Goal: Complete application form

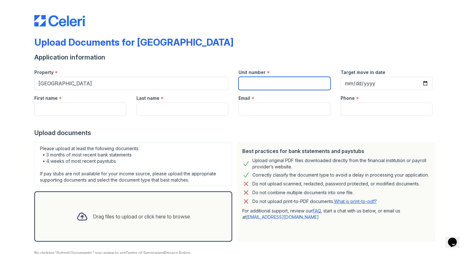
click at [282, 90] on input "Unit number" at bounding box center [285, 83] width 92 height 13
type input "3501"
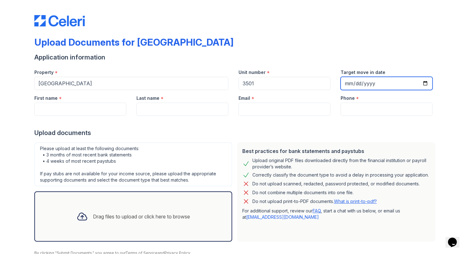
click at [383, 90] on input "Target move in date" at bounding box center [387, 83] width 92 height 13
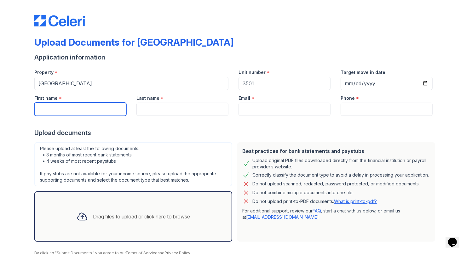
click at [85, 116] on input "First name" at bounding box center [80, 109] width 92 height 13
drag, startPoint x: 85, startPoint y: 138, endPoint x: 63, endPoint y: 133, distance: 22.6
click at [62, 116] on input "First name" at bounding box center [80, 109] width 92 height 13
type input "Ziqing"
type input "[PERSON_NAME]"
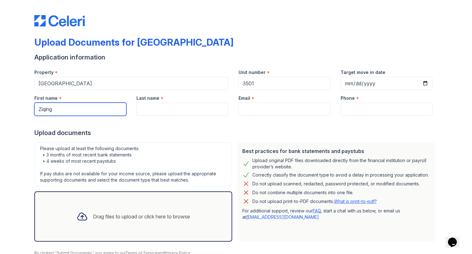
type input "[EMAIL_ADDRESS][DOMAIN_NAME]"
type input "3128380853"
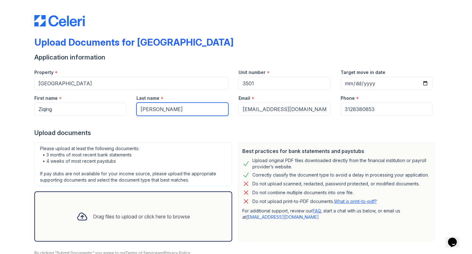
drag, startPoint x: 194, startPoint y: 142, endPoint x: 214, endPoint y: 139, distance: 20.5
click at [194, 116] on input "[PERSON_NAME]" at bounding box center [183, 109] width 92 height 13
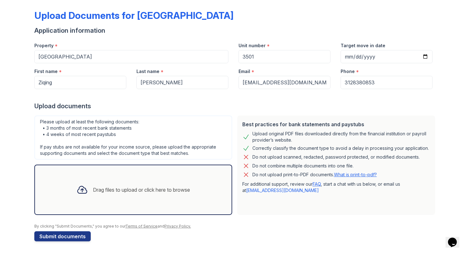
click at [131, 116] on div "Please upload at least the following documents: • 3 months of most recent bank …" at bounding box center [133, 138] width 198 height 44
click at [138, 189] on div "Drag files to upload or click here to browse" at bounding box center [134, 189] width 124 height 21
click at [145, 180] on div "Drag files to upload or click here to browse" at bounding box center [134, 189] width 124 height 21
click at [160, 186] on div "Drag files to upload or click here to browse" at bounding box center [141, 190] width 97 height 8
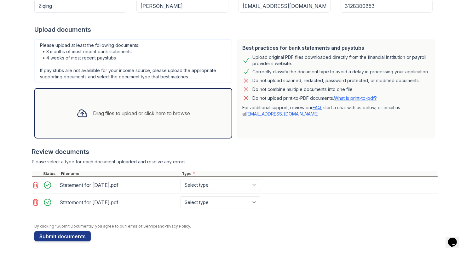
scroll to position [135, 0]
click at [145, 124] on div "Drag files to upload or click here to browse" at bounding box center [134, 113] width 124 height 21
click at [190, 117] on div "Drag files to upload or click here to browse" at bounding box center [141, 114] width 97 height 8
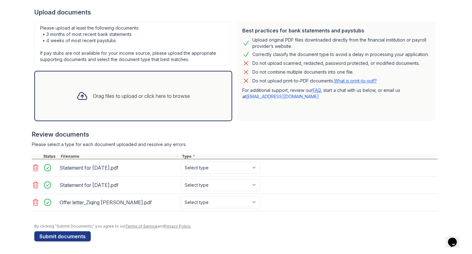
scroll to position [219, 0]
click at [3, 153] on main "Upload Documents for [GEOGRAPHIC_DATA] Application information Property * [GEOG…" at bounding box center [236, 127] width 472 height 254
click at [260, 162] on select "Select type Paystub Bank Statement Offer Letter Tax Documents Benefit Award Let…" at bounding box center [221, 168] width 80 height 12
click at [34, 200] on icon at bounding box center [35, 203] width 5 height 6
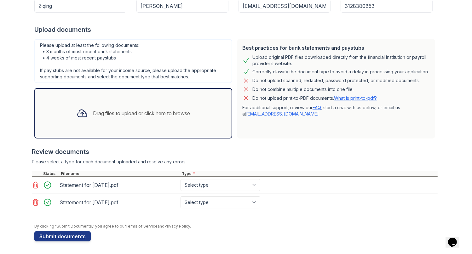
scroll to position [198, 0]
click at [259, 179] on select "Select type Paystub Bank Statement Offer Letter Tax Documents Benefit Award Let…" at bounding box center [221, 185] width 80 height 12
select select "paystub"
click at [215, 179] on select "Select type Paystub Bank Statement Offer Letter Tax Documents Benefit Award Let…" at bounding box center [221, 185] width 80 height 12
click at [258, 197] on select "Select type Paystub Bank Statement Offer Letter Tax Documents Benefit Award Let…" at bounding box center [221, 203] width 80 height 12
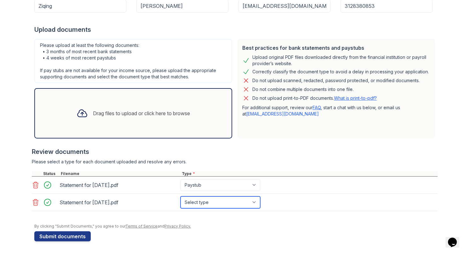
select select "paystub"
click at [215, 197] on select "Select type Paystub Bank Statement Offer Letter Tax Documents Benefit Award Let…" at bounding box center [221, 203] width 80 height 12
click at [6, 82] on main "Upload Documents for [GEOGRAPHIC_DATA] Application information Property * [GEOG…" at bounding box center [236, 127] width 472 height 254
click at [111, 110] on div "Drag files to upload or click here to browse" at bounding box center [141, 114] width 97 height 8
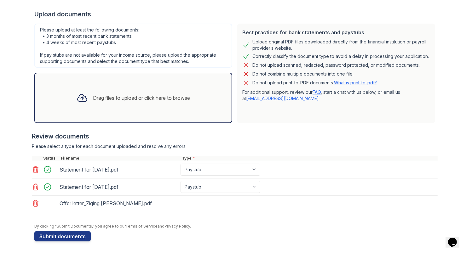
scroll to position [217, 0]
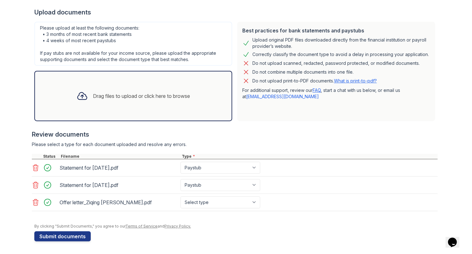
click at [260, 197] on select "Select type Paystub Bank Statement Offer Letter Tax Documents Benefit Award Let…" at bounding box center [221, 203] width 80 height 12
select select "offer_letter"
click at [215, 197] on select "Select type Paystub Bank Statement Offer Letter Tax Documents Benefit Award Let…" at bounding box center [221, 203] width 80 height 12
click at [80, 232] on button "Submit documents" at bounding box center [62, 237] width 56 height 10
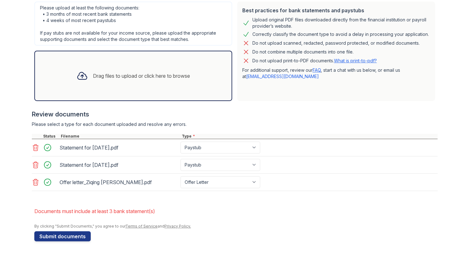
scroll to position [266, 0]
click at [127, 65] on div "Drag files to upload or click here to browse" at bounding box center [134, 75] width 124 height 21
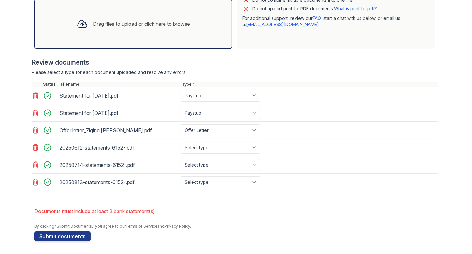
click at [260, 154] on select "Select type Paystub Bank Statement Offer Letter Tax Documents Benefit Award Let…" at bounding box center [221, 148] width 80 height 12
select select "bank_statement"
click at [215, 154] on select "Select type Paystub Bank Statement Offer Letter Tax Documents Benefit Award Let…" at bounding box center [221, 148] width 80 height 12
drag, startPoint x: 279, startPoint y: 206, endPoint x: 281, endPoint y: 202, distance: 4.3
click at [260, 171] on select "Select type Paystub Bank Statement Offer Letter Tax Documents Benefit Award Let…" at bounding box center [221, 165] width 80 height 12
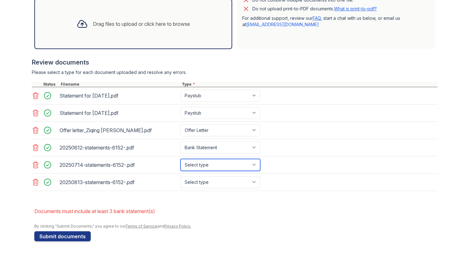
select select "bank_statement"
click at [215, 171] on select "Select type Paystub Bank Statement Offer Letter Tax Documents Benefit Award Let…" at bounding box center [221, 165] width 80 height 12
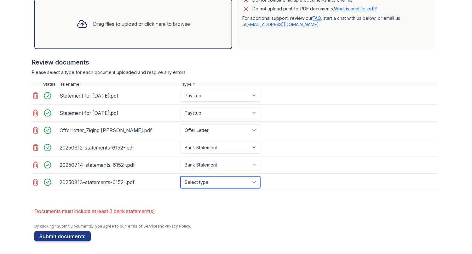
click at [260, 189] on select "Select type Paystub Bank Statement Offer Letter Tax Documents Benefit Award Let…" at bounding box center [221, 183] width 80 height 12
select select "bank_statement"
click at [215, 189] on select "Select type Paystub Bank Statement Offer Letter Tax Documents Benefit Award Let…" at bounding box center [221, 183] width 80 height 12
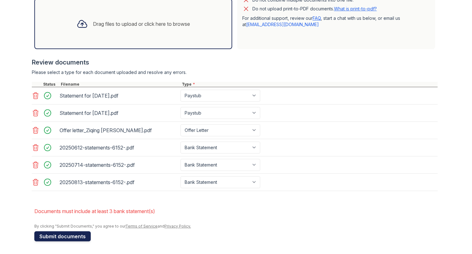
click at [90, 232] on button "Submit documents" at bounding box center [62, 237] width 56 height 10
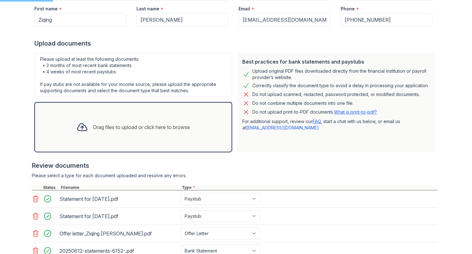
scroll to position [77, 0]
